Goal: Information Seeking & Learning: Learn about a topic

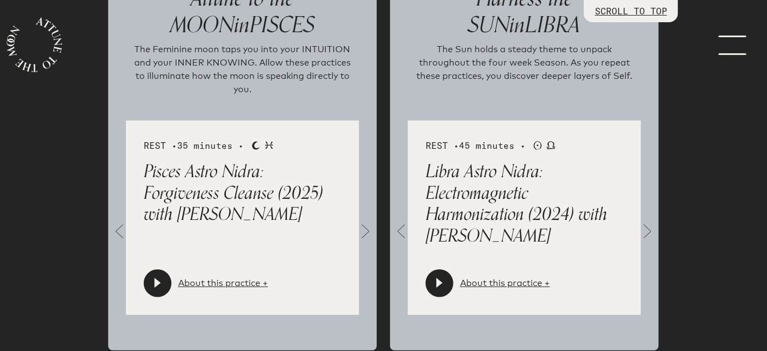
scroll to position [1308, 0]
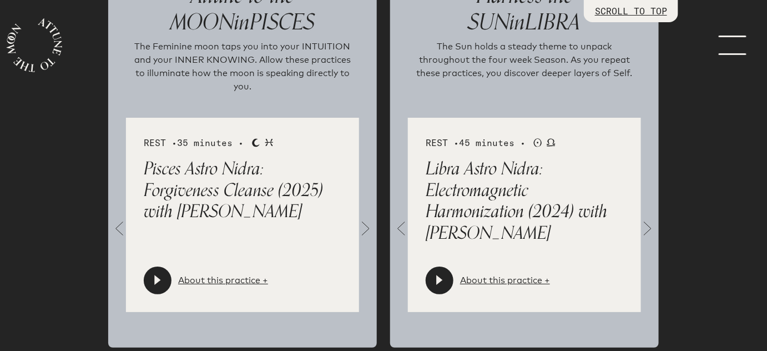
click at [149, 266] on div at bounding box center [158, 280] width 28 height 28
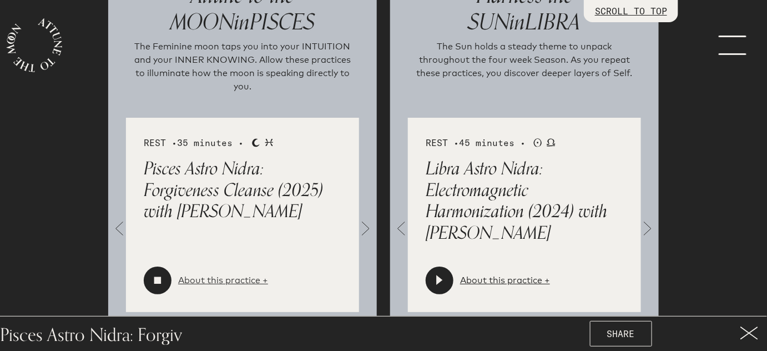
click at [227, 274] on link "About this practice +" at bounding box center [223, 280] width 90 height 13
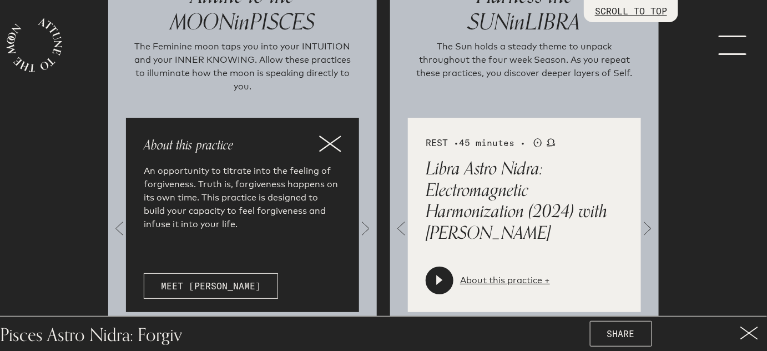
click at [338, 135] on icon at bounding box center [330, 143] width 22 height 17
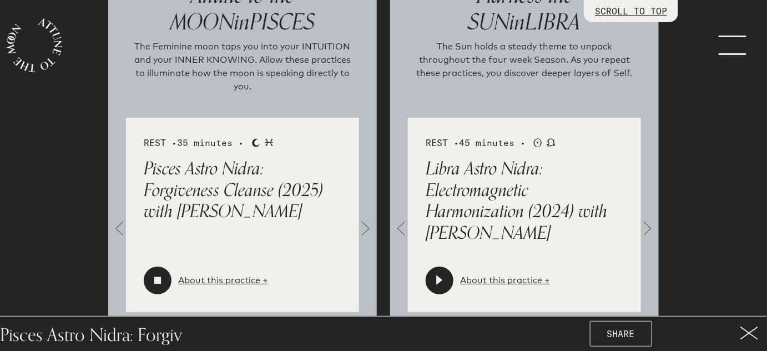
click at [367, 217] on span at bounding box center [366, 228] width 22 height 22
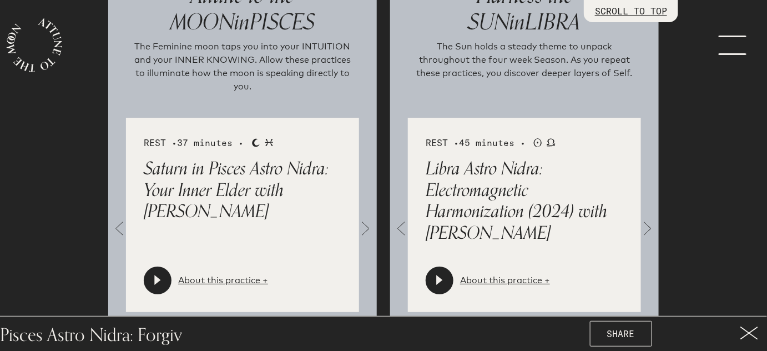
click at [367, 217] on span at bounding box center [366, 228] width 22 height 22
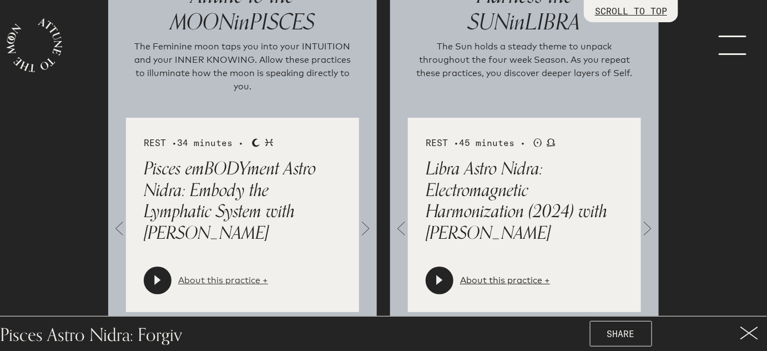
click at [233, 274] on link "About this practice +" at bounding box center [223, 280] width 90 height 13
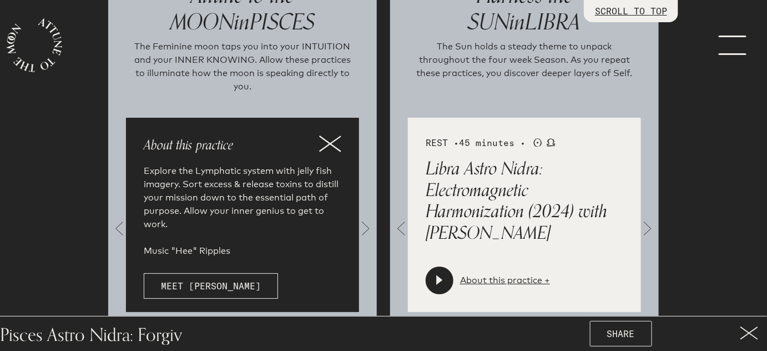
click at [332, 135] on icon at bounding box center [330, 143] width 22 height 17
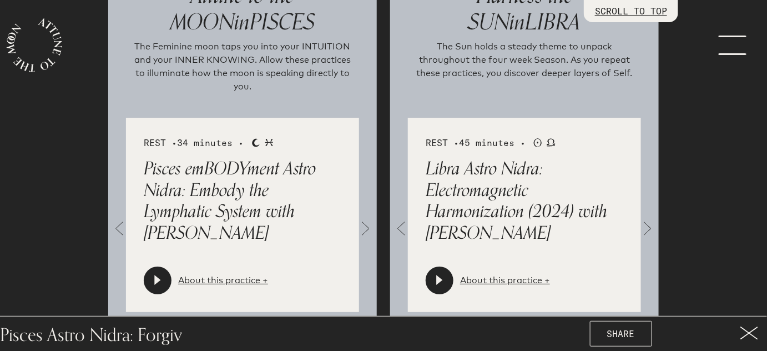
click at [371, 217] on span at bounding box center [366, 228] width 22 height 22
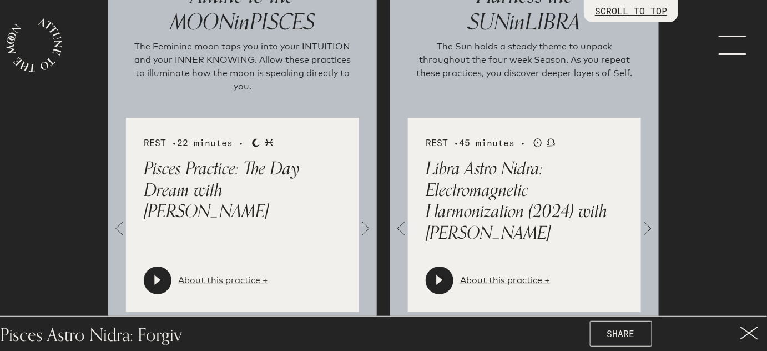
click at [236, 274] on link "About this practice +" at bounding box center [223, 280] width 90 height 13
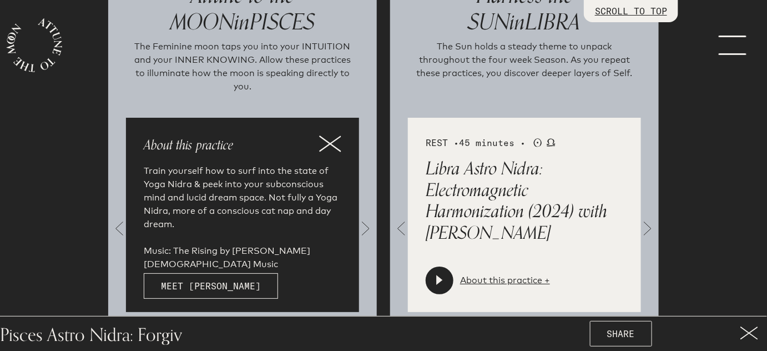
click at [328, 135] on icon at bounding box center [330, 143] width 22 height 17
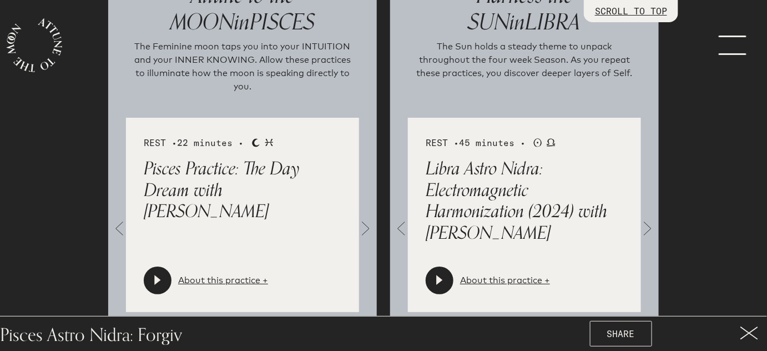
click at [366, 217] on span at bounding box center [366, 228] width 22 height 22
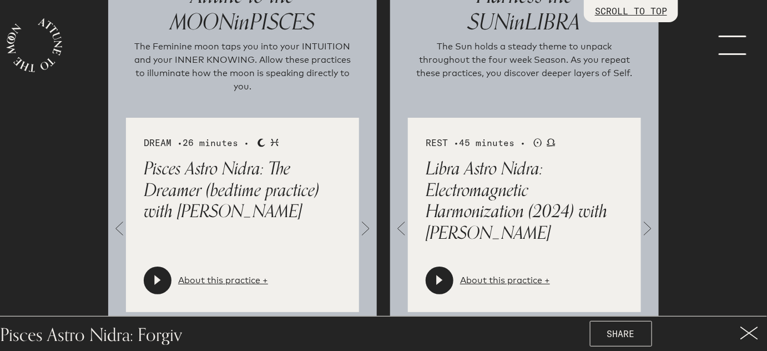
click at [366, 217] on span at bounding box center [366, 228] width 22 height 22
